Goal: Subscribe to service/newsletter

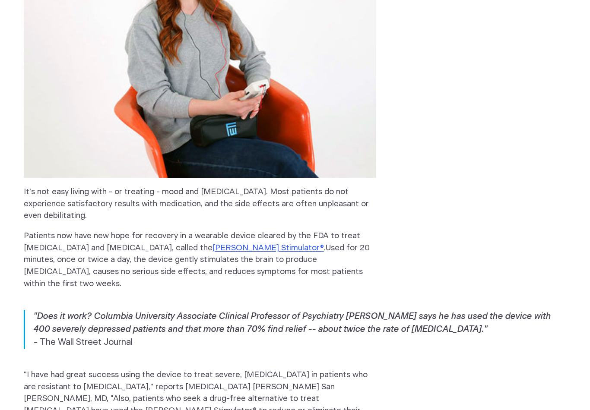
scroll to position [429, 0]
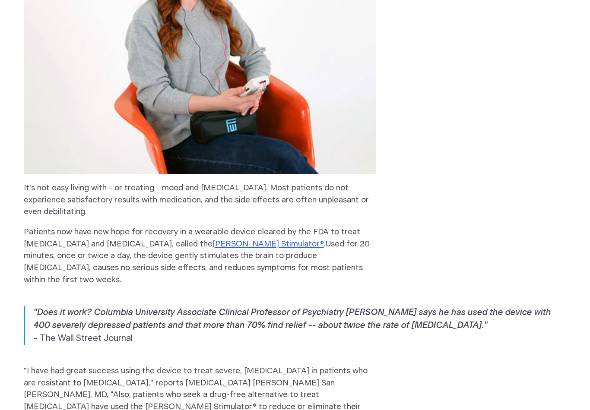
click at [260, 245] on link "Fisher Wallace Stimulator®" at bounding box center [267, 244] width 111 height 8
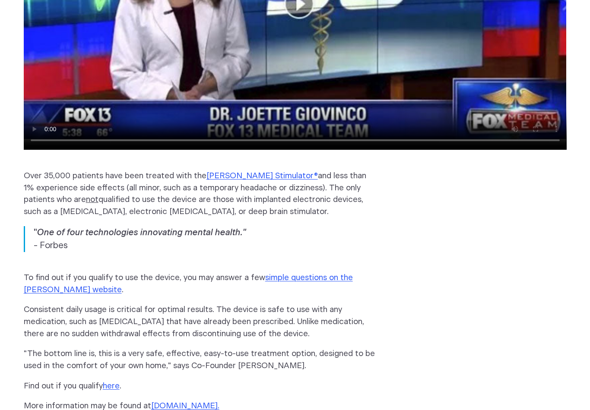
scroll to position [1030, 0]
click at [214, 402] on link "www.FisherWallace.com" at bounding box center [184, 406] width 66 height 8
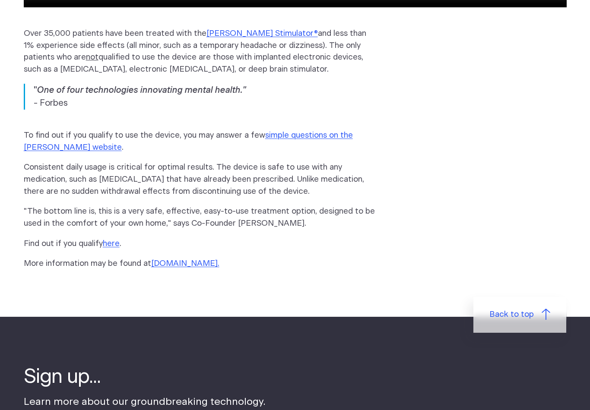
scroll to position [1173, 0]
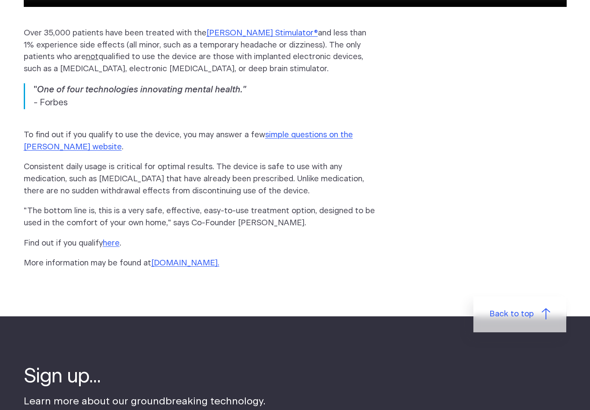
click at [347, 131] on link "simple questions on the Fisher Wallace website" at bounding box center [188, 141] width 329 height 20
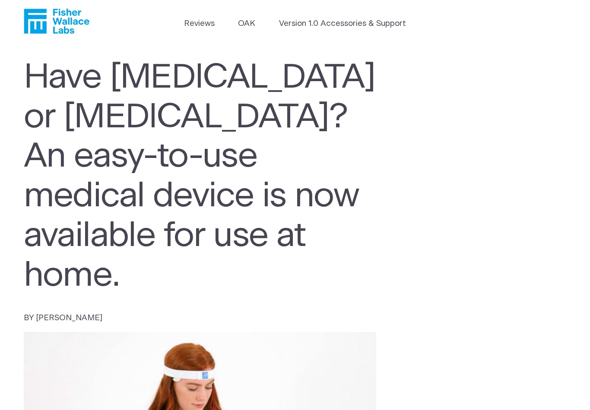
scroll to position [0, 0]
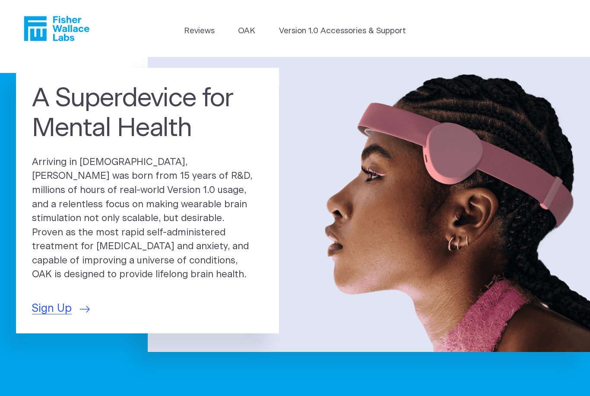
click at [56, 307] on span "Sign Up" at bounding box center [52, 308] width 40 height 16
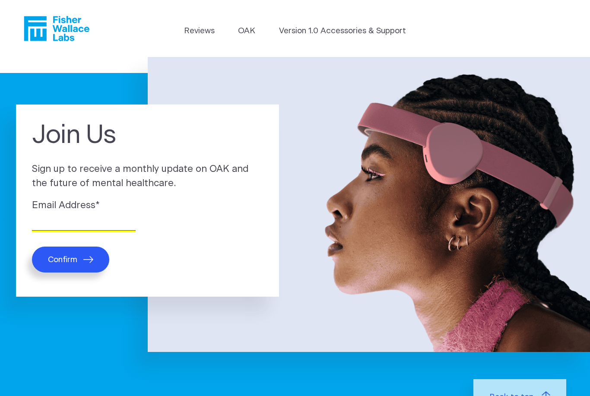
click at [54, 224] on input "Email Address *" at bounding box center [84, 223] width 104 height 13
type input "linda.aebersold@outlook.com"
click at [82, 265] on button "Confirm" at bounding box center [70, 259] width 77 height 26
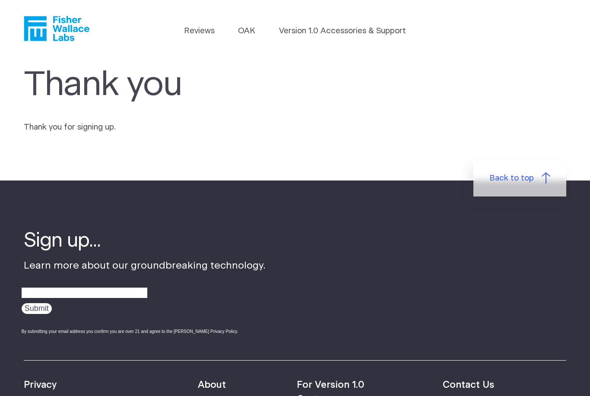
click at [524, 183] on span "Back to top" at bounding box center [511, 178] width 44 height 12
click at [510, 176] on span "Back to top" at bounding box center [511, 178] width 44 height 12
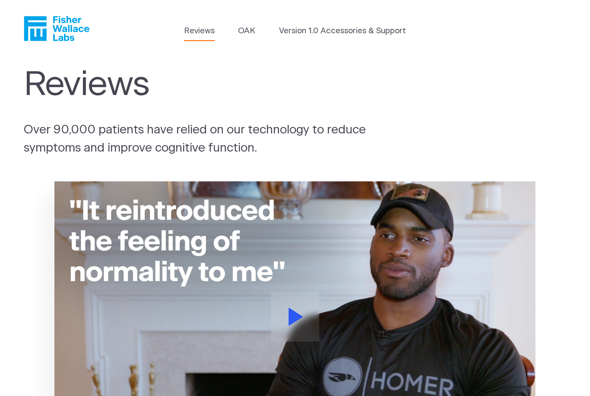
click at [342, 32] on link "Version 1.0 Accessories & Support" at bounding box center [342, 31] width 127 height 12
